Goal: Information Seeking & Learning: Learn about a topic

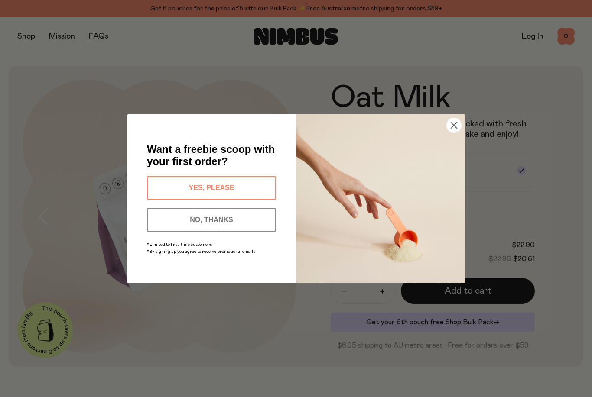
click at [253, 189] on button "YES, PLEASE" at bounding box center [211, 187] width 129 height 23
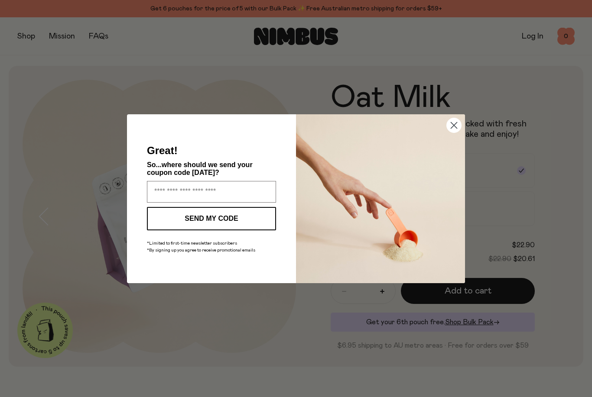
click at [243, 186] on input "Enter your email address" at bounding box center [211, 192] width 129 height 22
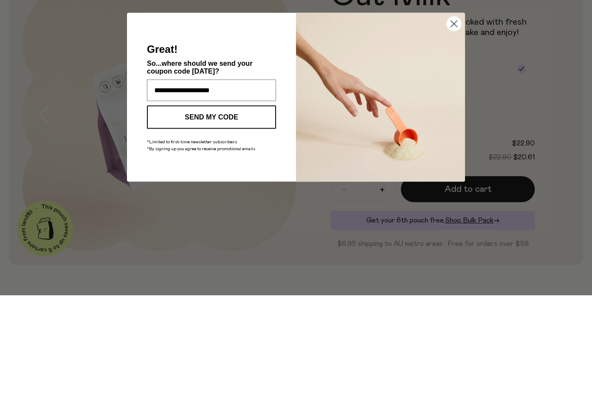
type input "**********"
click at [240, 207] on button "SEND MY CODE" at bounding box center [211, 218] width 129 height 23
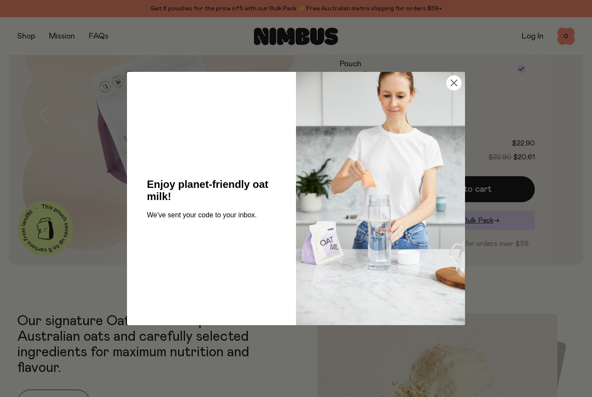
click at [457, 87] on circle "Close dialog" at bounding box center [454, 83] width 14 height 14
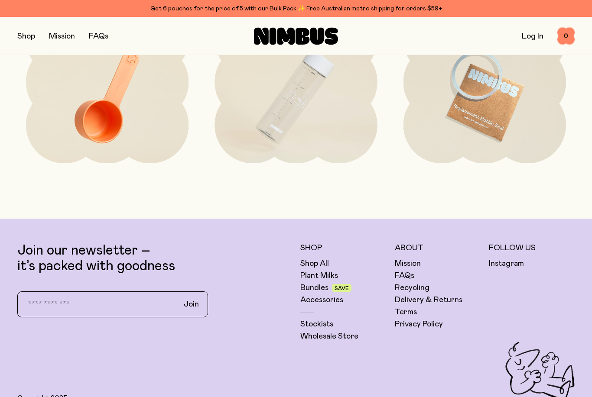
scroll to position [1944, 0]
click at [412, 276] on link "FAQs" at bounding box center [405, 276] width 20 height 10
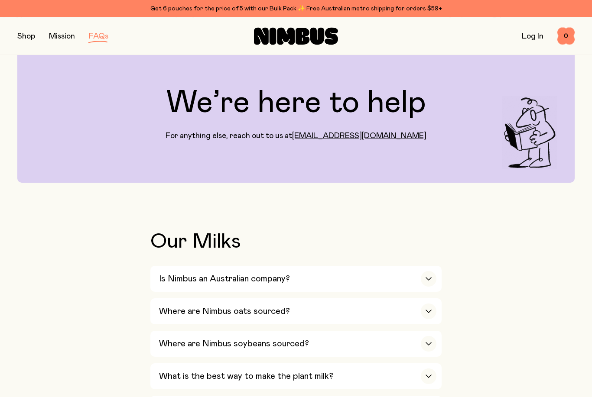
click at [432, 310] on icon "button" at bounding box center [428, 311] width 7 height 3
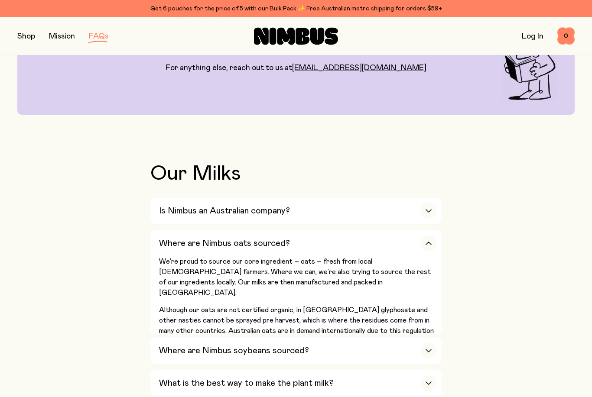
scroll to position [96, 0]
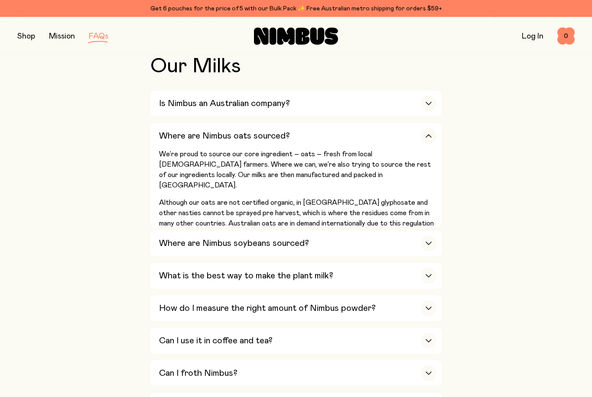
click at [430, 340] on icon "button" at bounding box center [428, 341] width 5 height 3
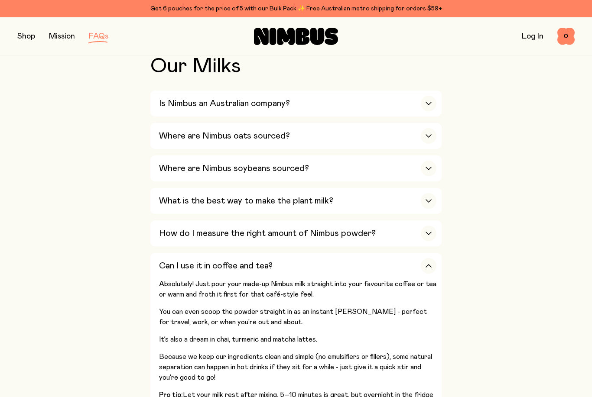
click at [430, 264] on icon "button" at bounding box center [428, 265] width 7 height 3
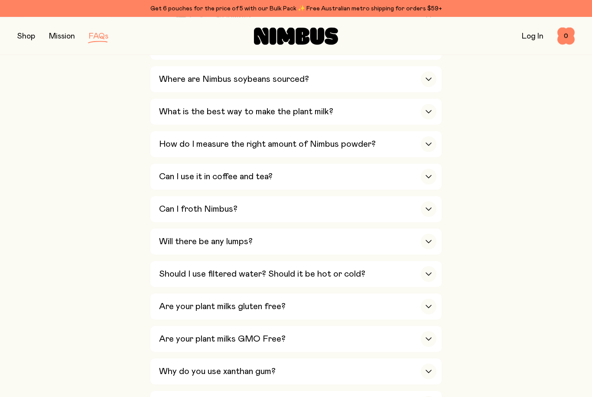
click at [427, 273] on icon "button" at bounding box center [428, 274] width 7 height 3
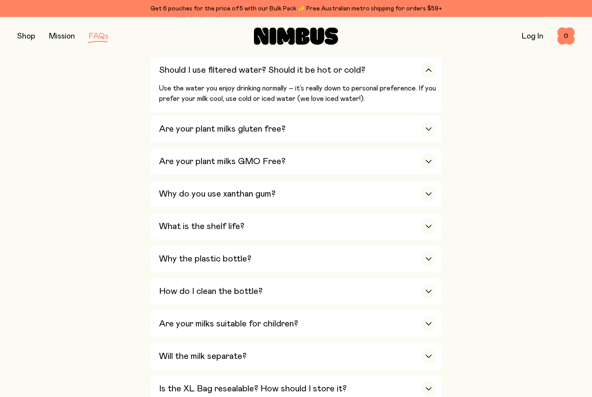
scroll to position [496, 0]
click at [433, 154] on div "button" at bounding box center [429, 162] width 16 height 16
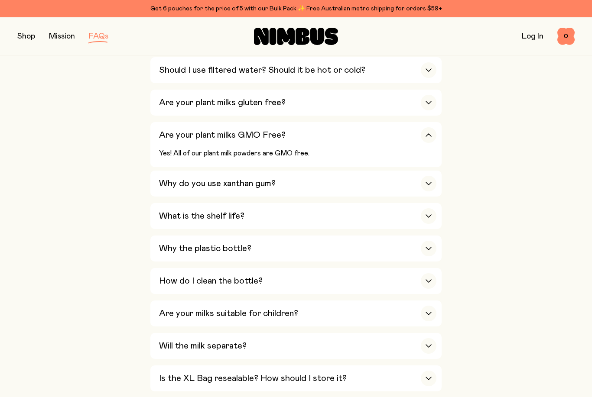
click at [430, 127] on div "button" at bounding box center [429, 135] width 16 height 16
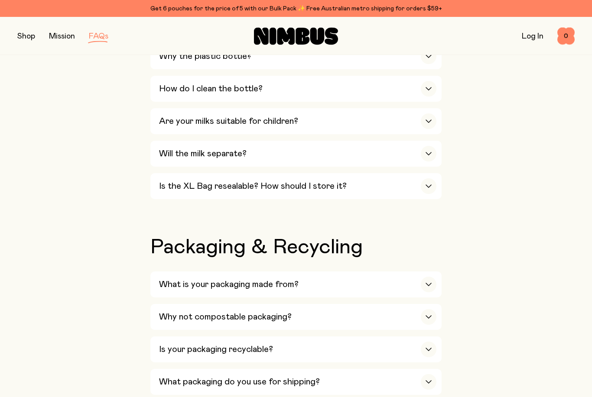
scroll to position [673, 0]
click at [430, 178] on div "button" at bounding box center [429, 186] width 16 height 16
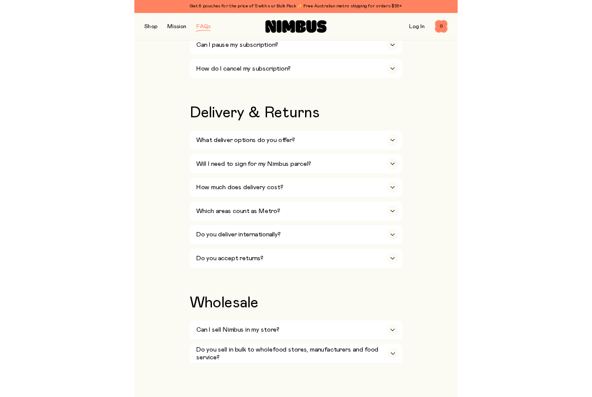
scroll to position [1343, 0]
